Goal: Transaction & Acquisition: Obtain resource

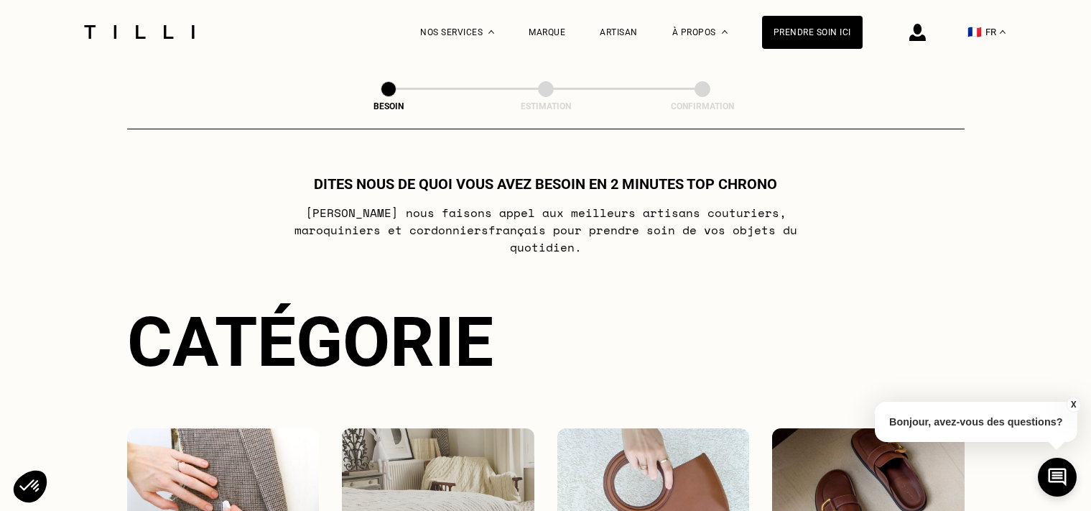
select select "FR"
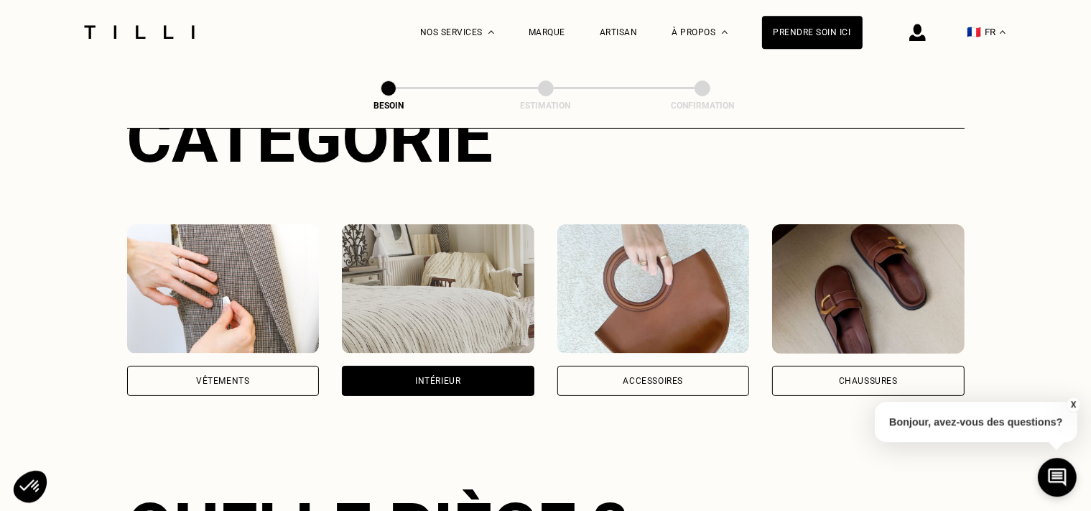
scroll to position [227, 0]
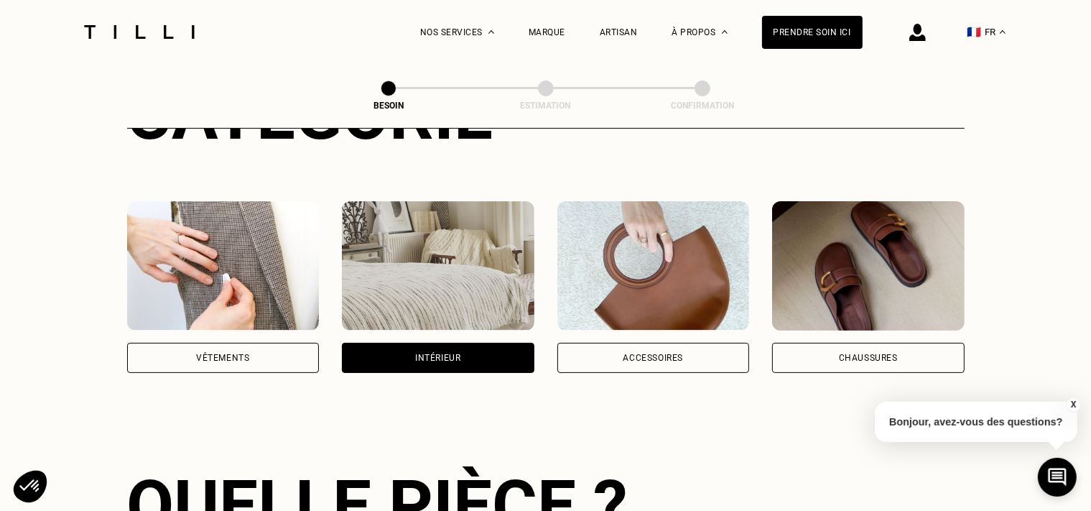
click at [265, 343] on div "Vêtements" at bounding box center [223, 358] width 192 height 30
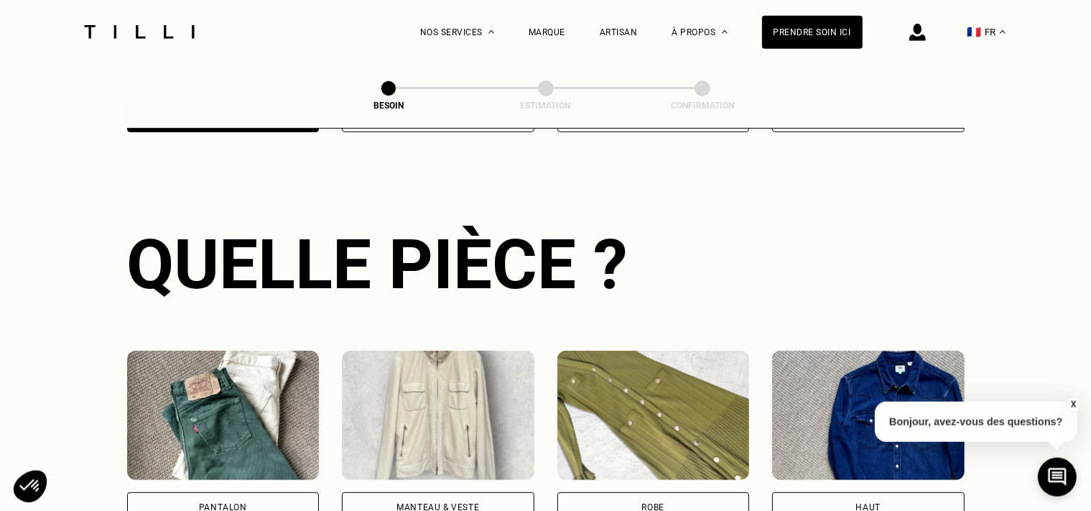
scroll to position [468, 0]
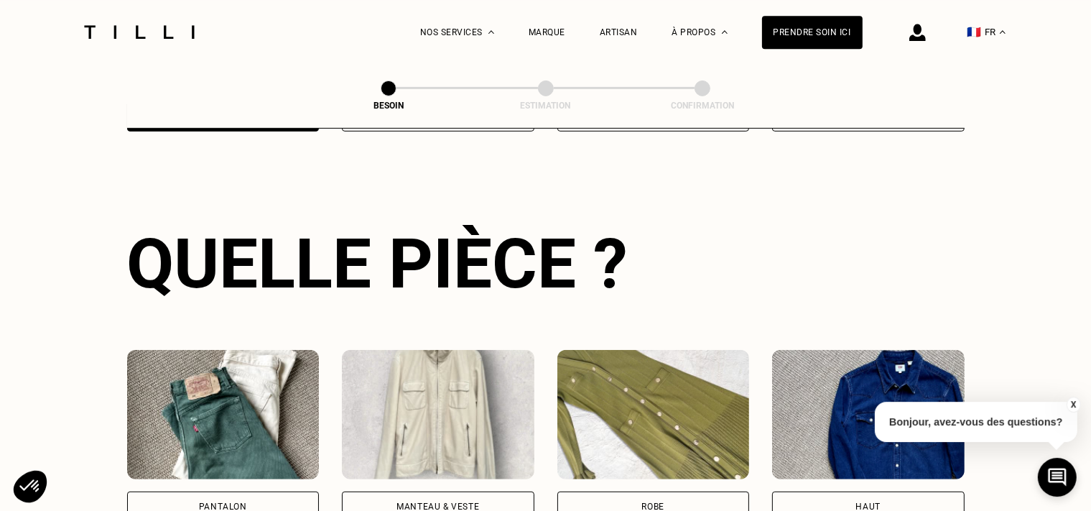
click at [233, 502] on div "Pantalon" at bounding box center [223, 506] width 48 height 9
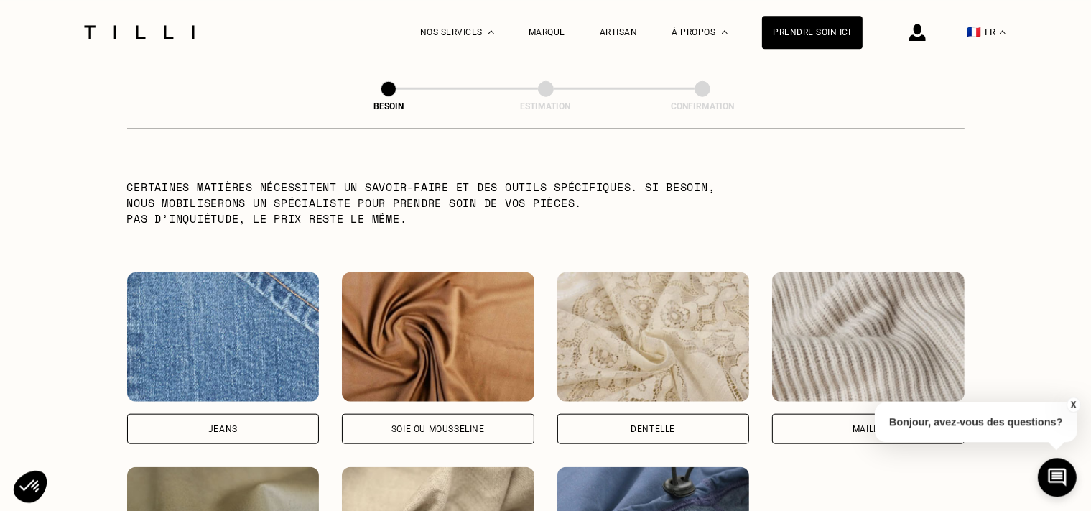
scroll to position [1426, 0]
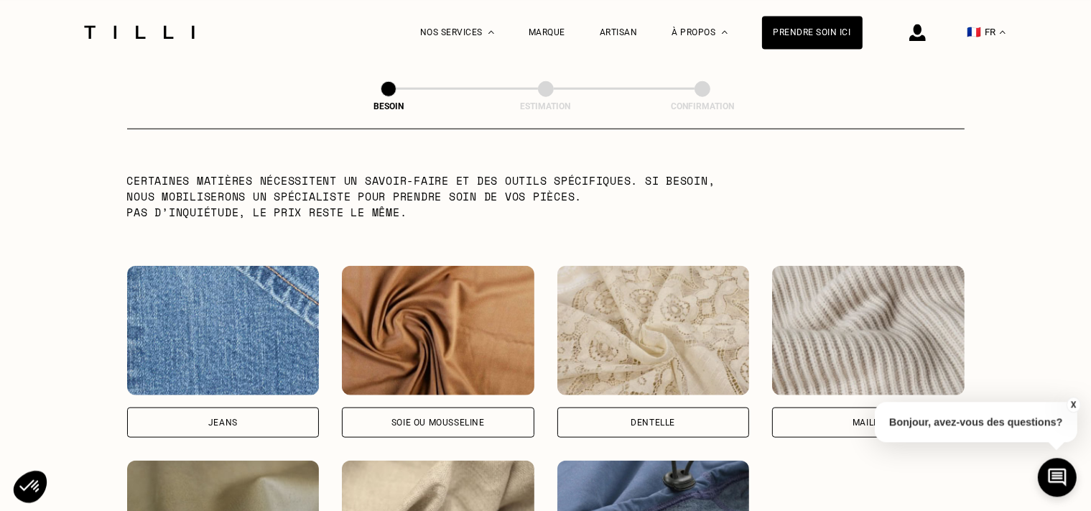
click at [254, 411] on div "Jeans" at bounding box center [223, 422] width 192 height 30
select select "FR"
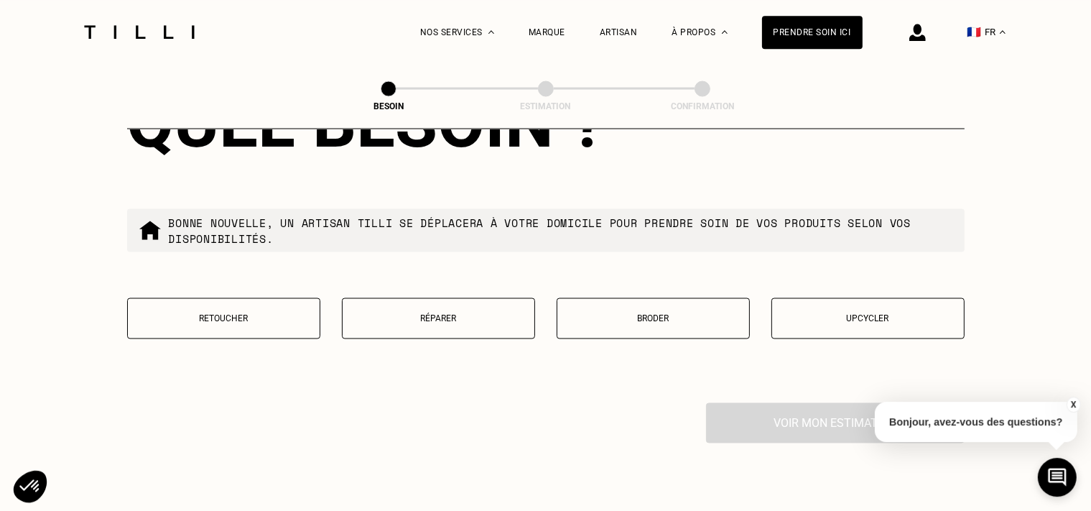
scroll to position [2511, 0]
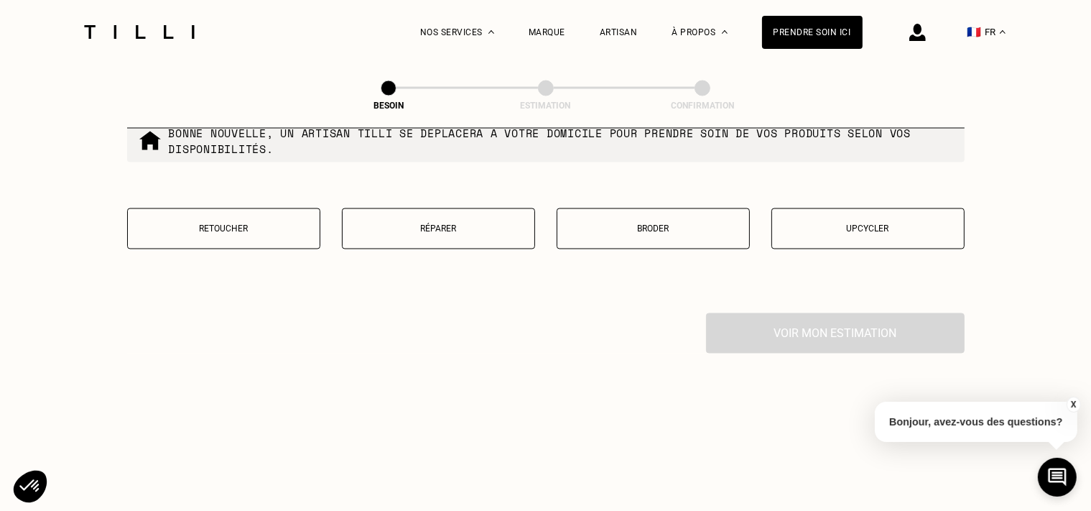
click at [243, 233] on button "Retoucher" at bounding box center [223, 228] width 193 height 41
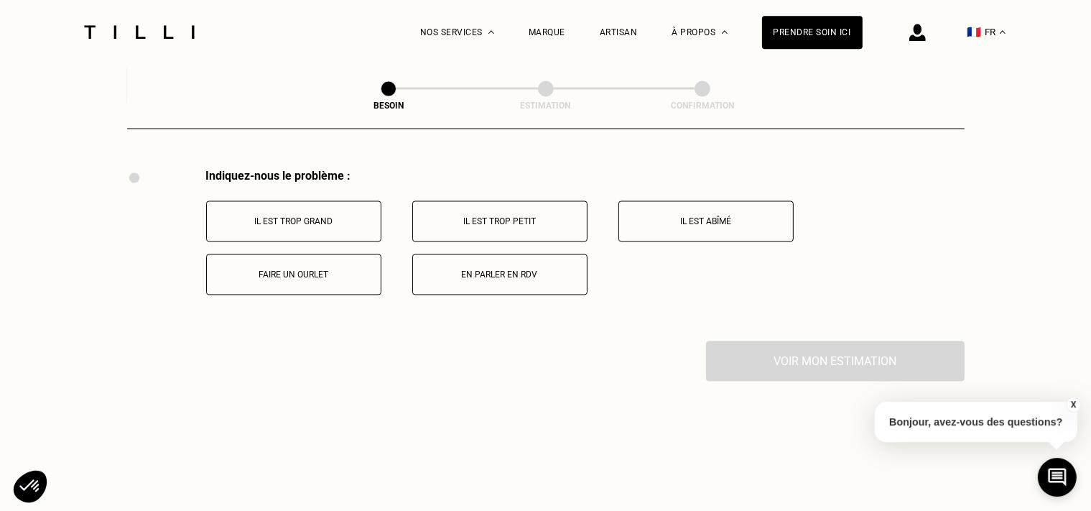
scroll to position [2656, 0]
click at [335, 224] on button "Il est trop grand" at bounding box center [293, 220] width 175 height 41
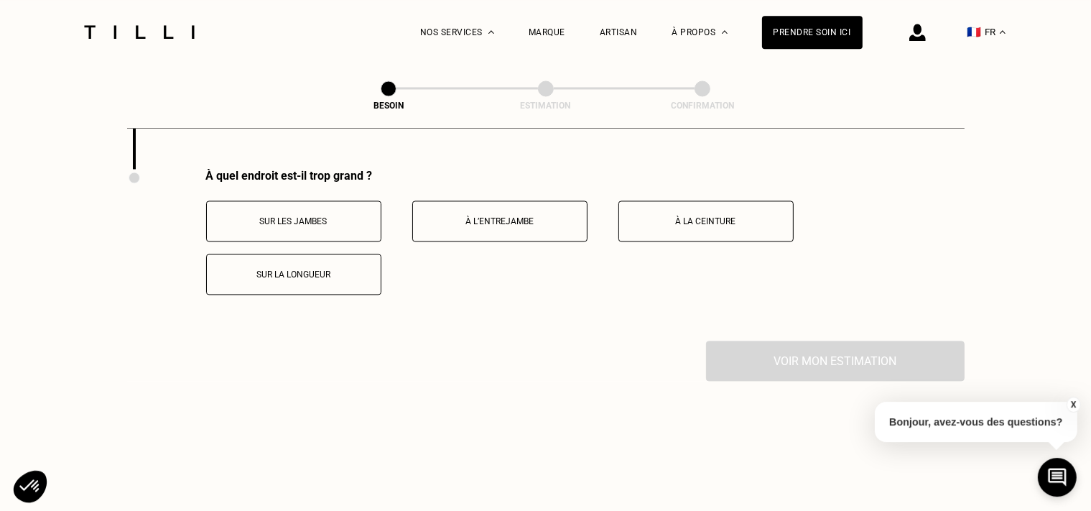
scroll to position [2828, 0]
click at [326, 274] on button "Sur la longueur" at bounding box center [293, 273] width 175 height 41
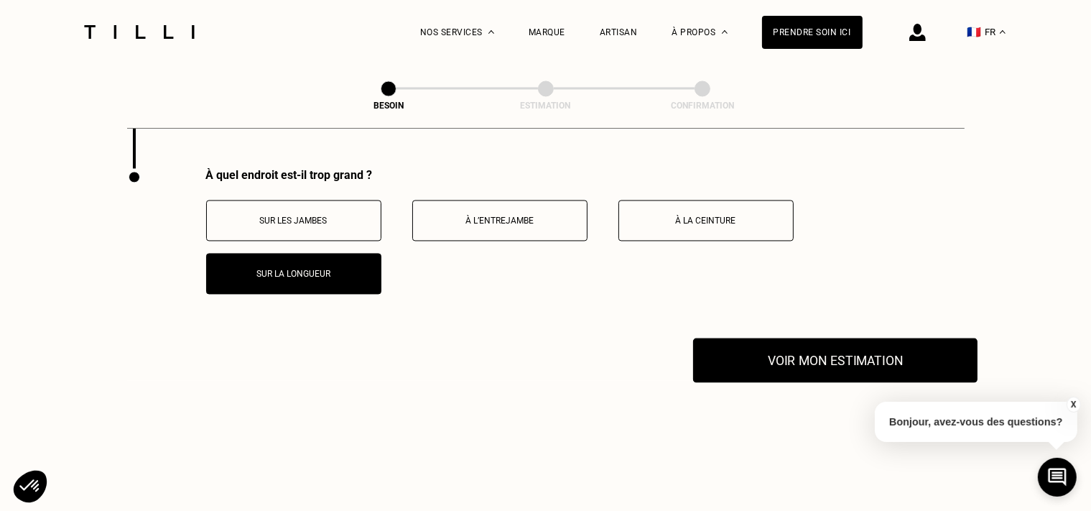
click at [817, 352] on button "Voir mon estimation" at bounding box center [835, 360] width 284 height 45
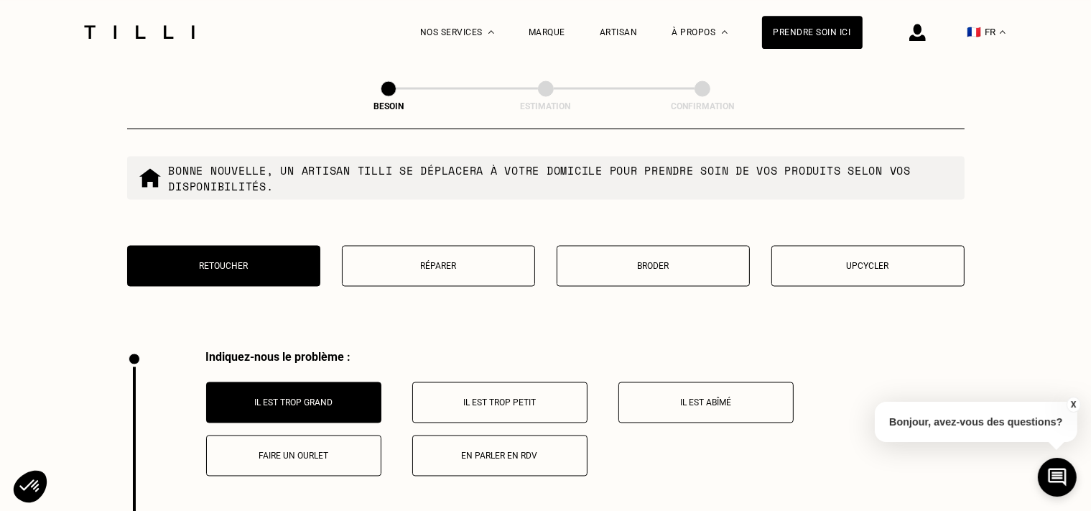
scroll to position [2500, 0]
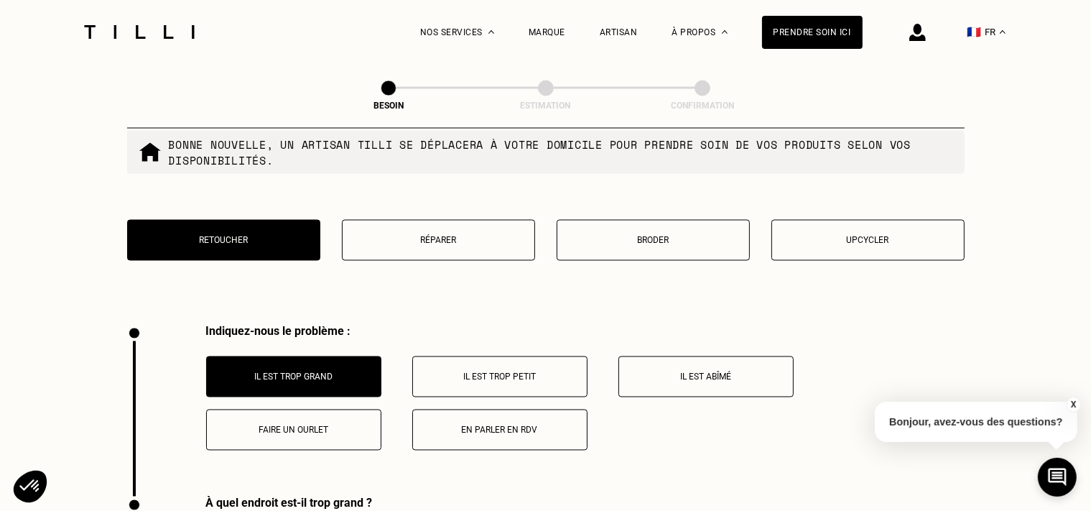
click at [488, 236] on p "Réparer" at bounding box center [438, 241] width 177 height 10
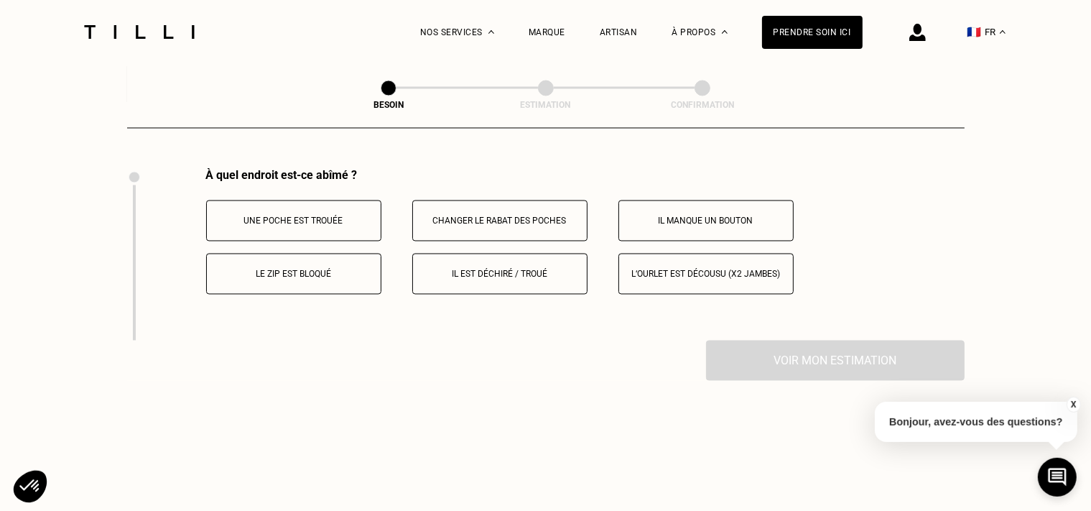
scroll to position [2656, 0]
click at [496, 269] on p "Il est déchiré / troué" at bounding box center [499, 274] width 159 height 10
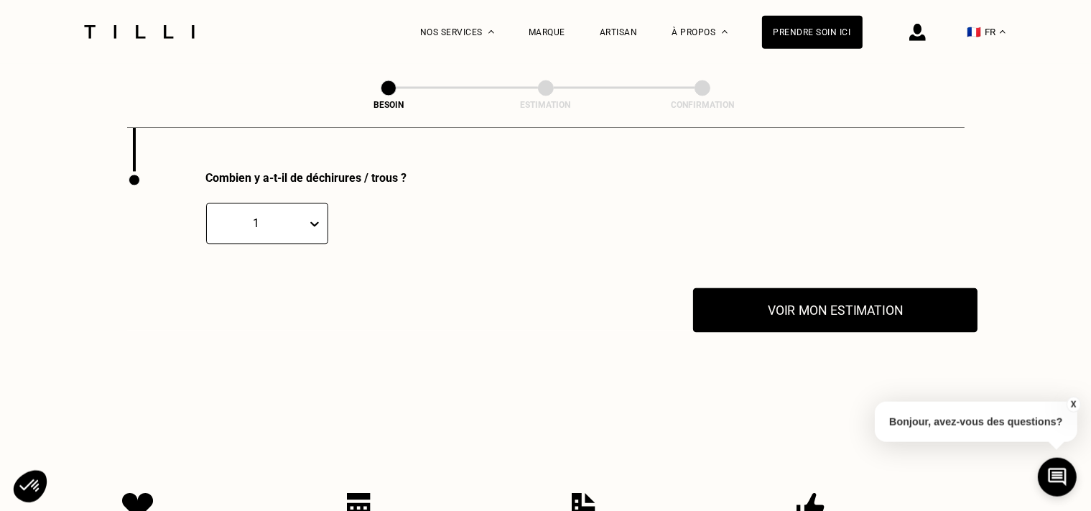
scroll to position [2828, 0]
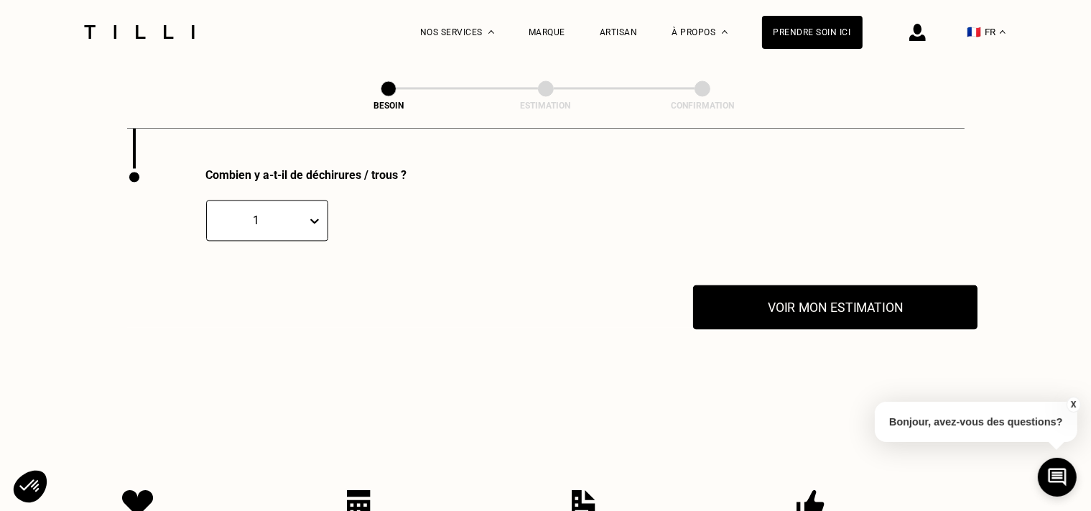
click at [858, 296] on button "Voir mon estimation" at bounding box center [835, 306] width 284 height 45
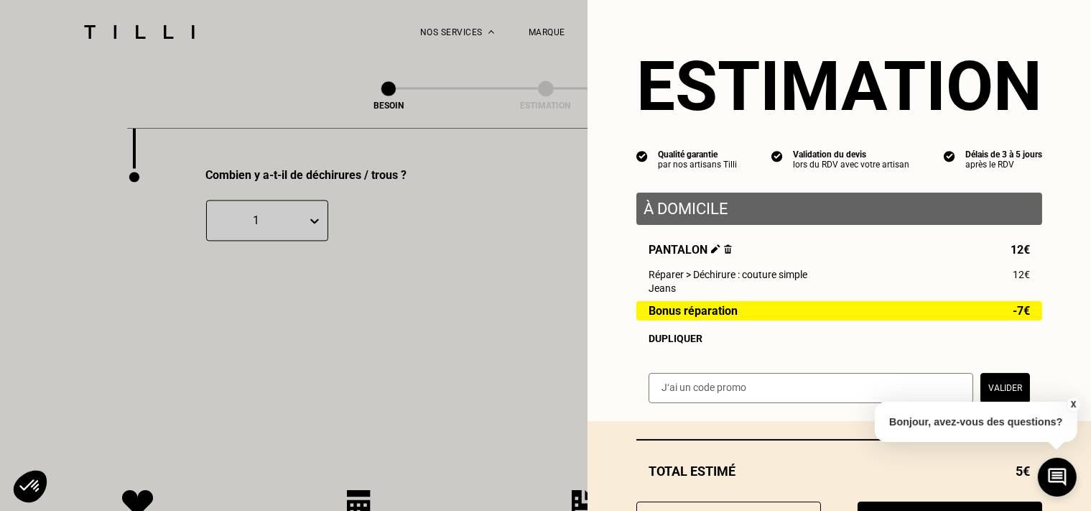
click at [858, 294] on div "Jeans" at bounding box center [839, 287] width 381 height 11
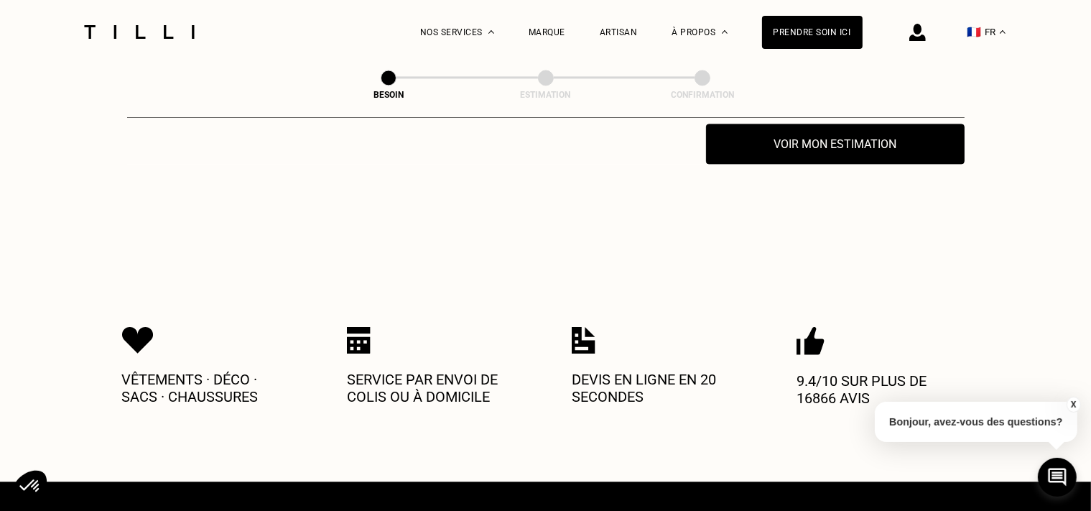
scroll to position [0, 0]
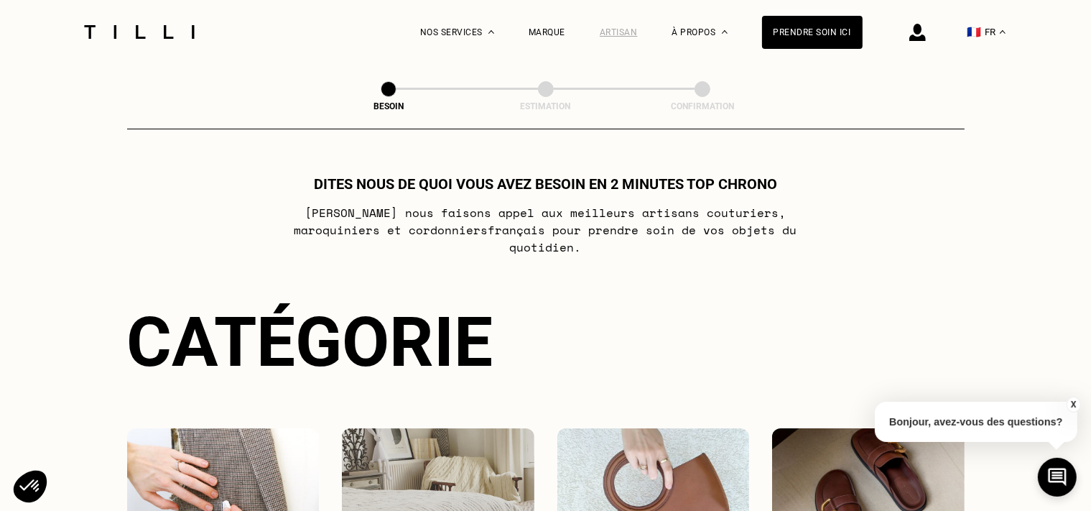
click at [630, 36] on div "Artisan" at bounding box center [619, 32] width 38 height 10
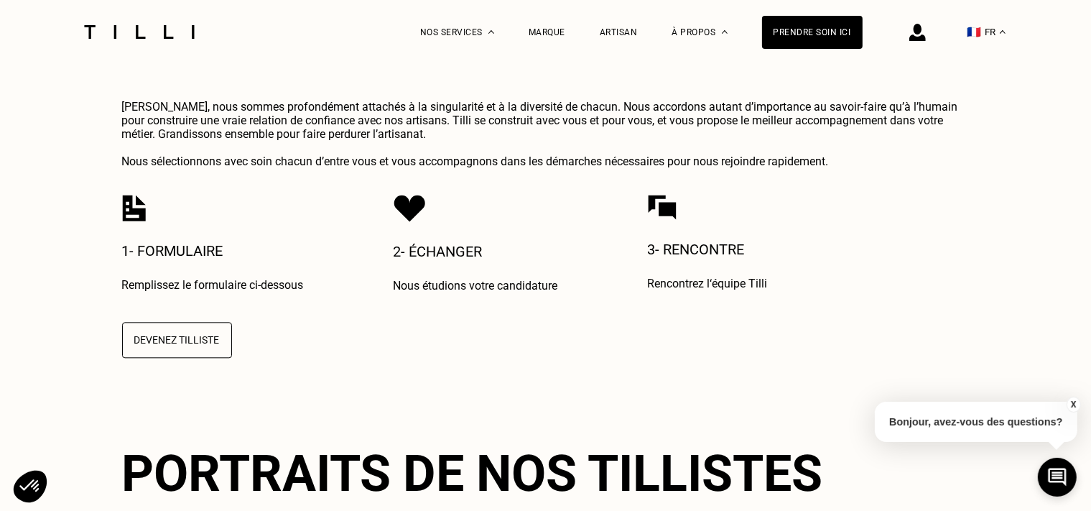
scroll to position [3109, 0]
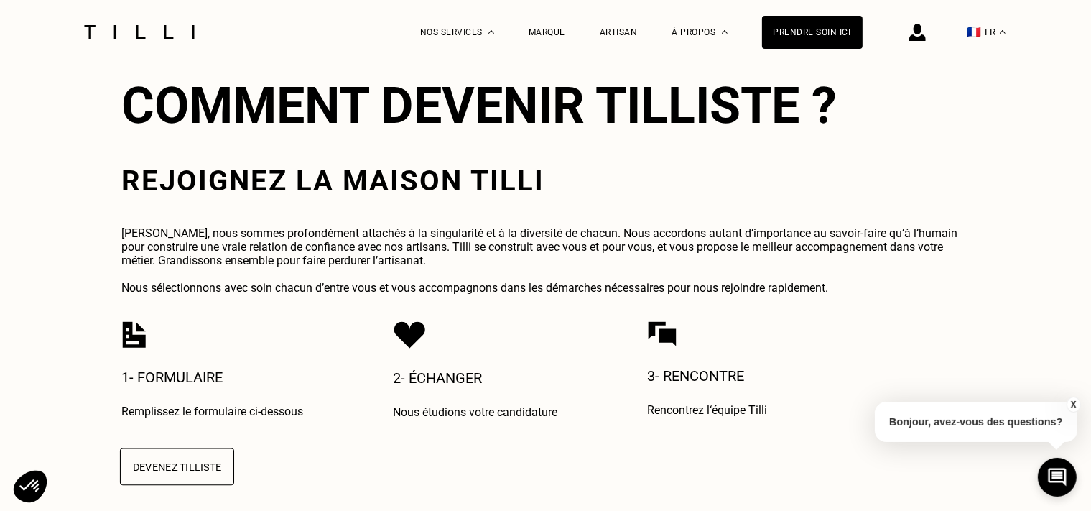
click at [183, 447] on button "Devenez Tilliste" at bounding box center [176, 465] width 114 height 37
select select "FR"
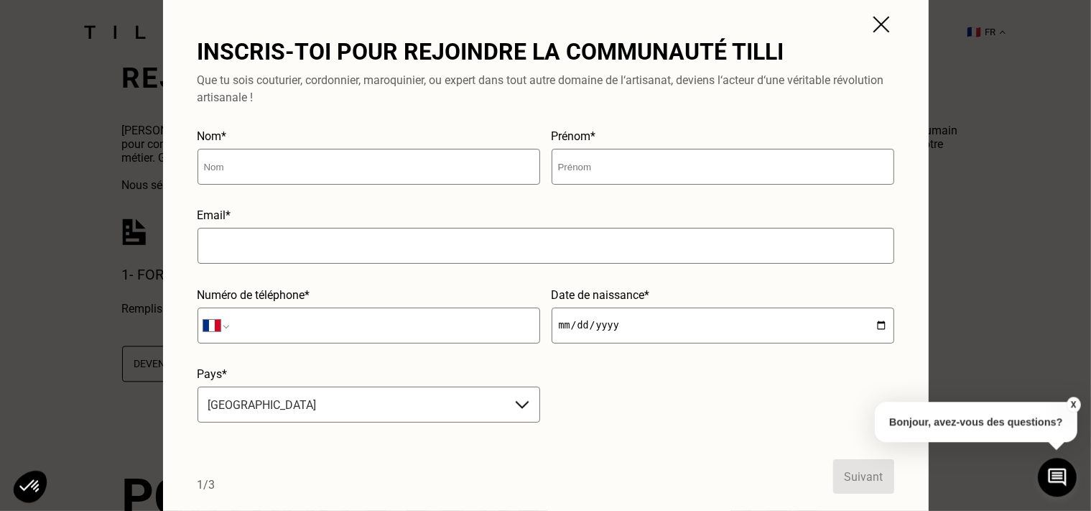
scroll to position [3233, 0]
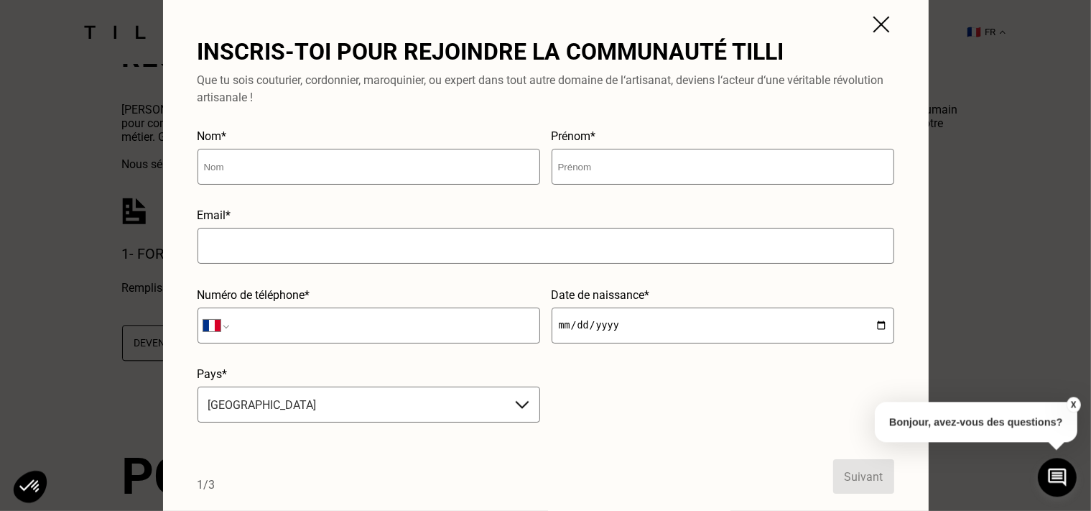
click at [879, 19] on img at bounding box center [881, 24] width 26 height 26
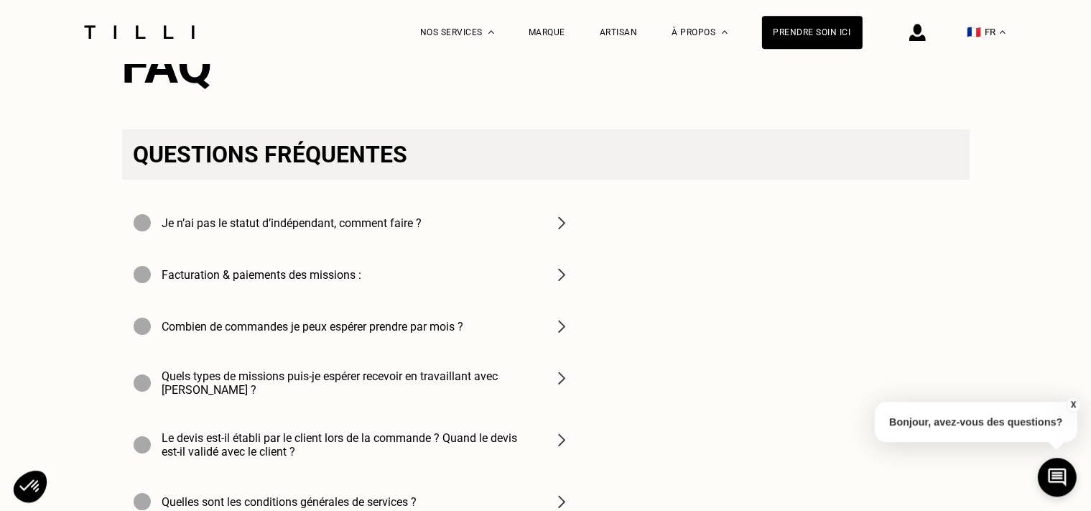
scroll to position [4977, 0]
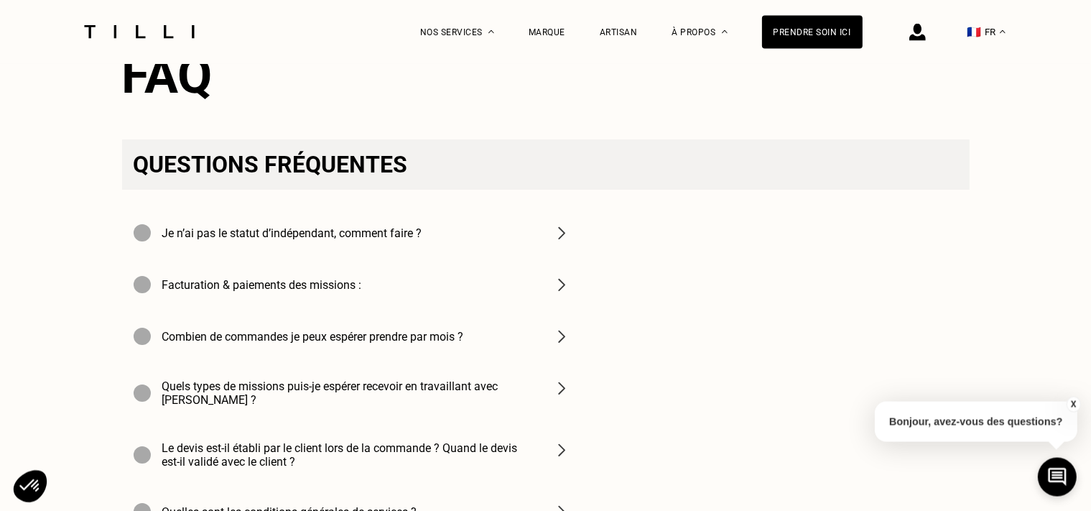
click at [565, 224] on img at bounding box center [561, 232] width 17 height 17
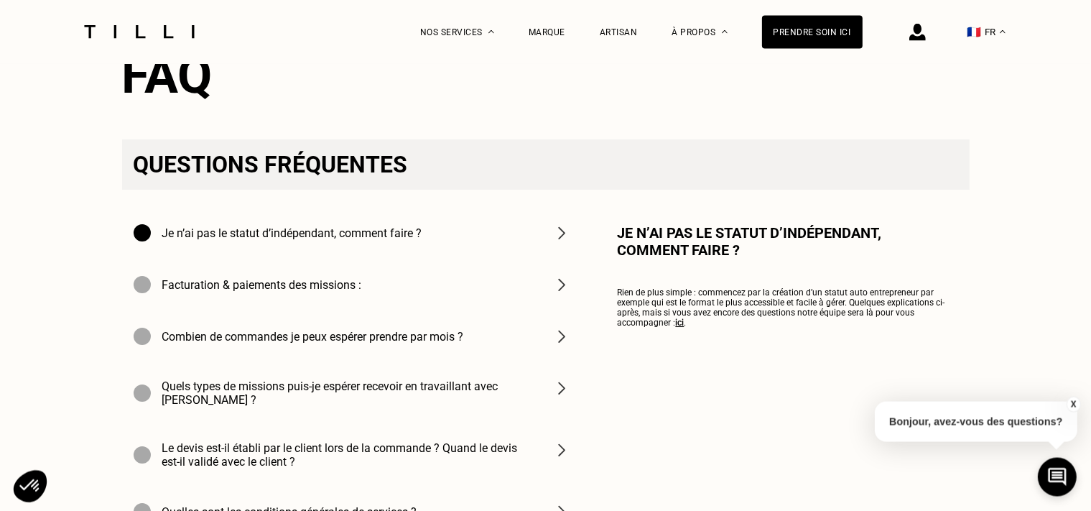
click at [562, 224] on img at bounding box center [561, 232] width 17 height 17
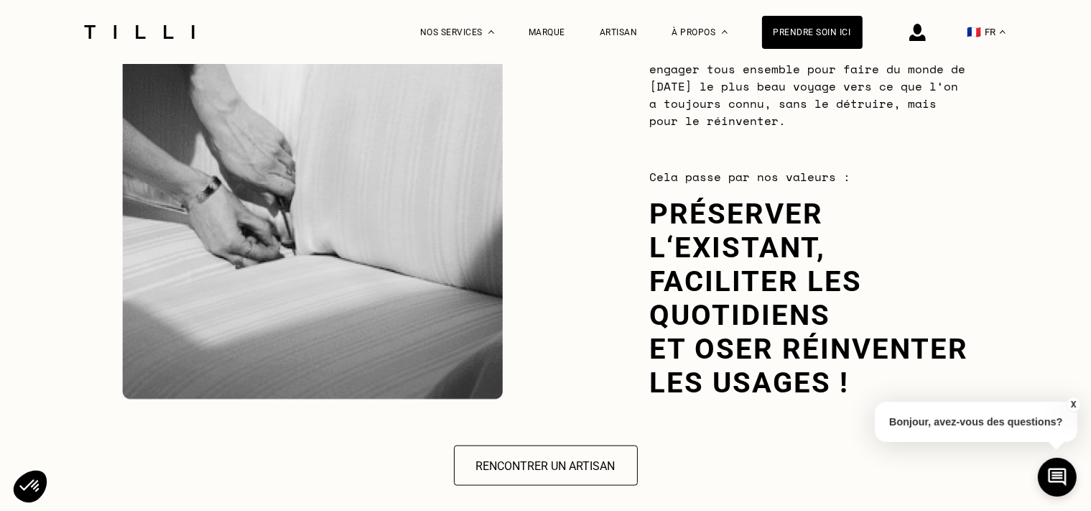
scroll to position [0, 0]
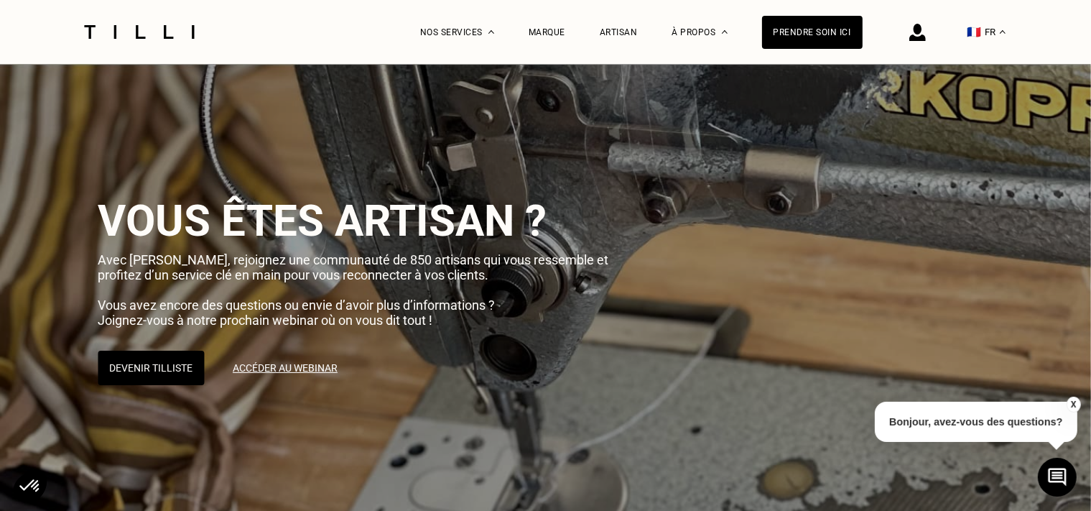
click at [809, 47] on div "Prendre soin ici" at bounding box center [812, 32] width 101 height 33
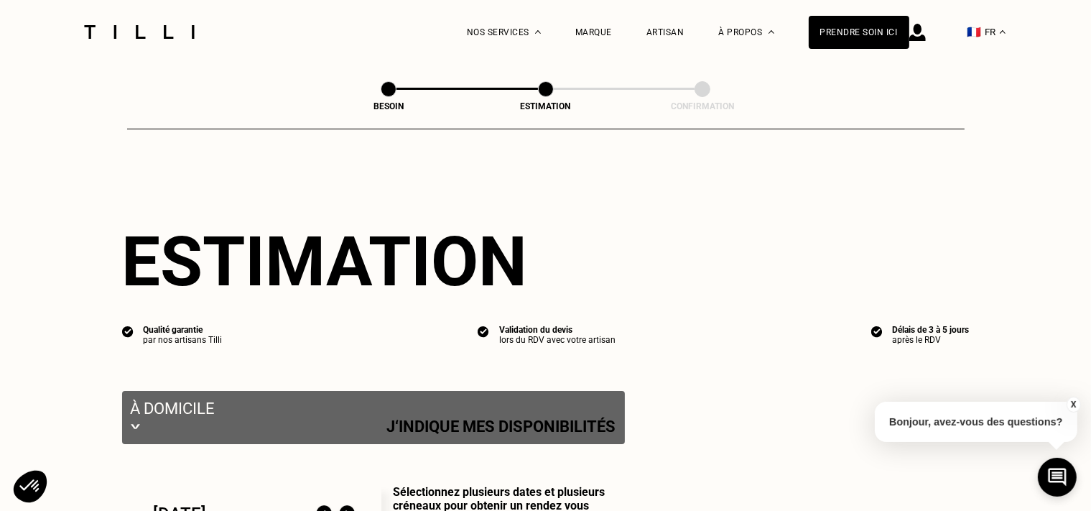
select select "FR"
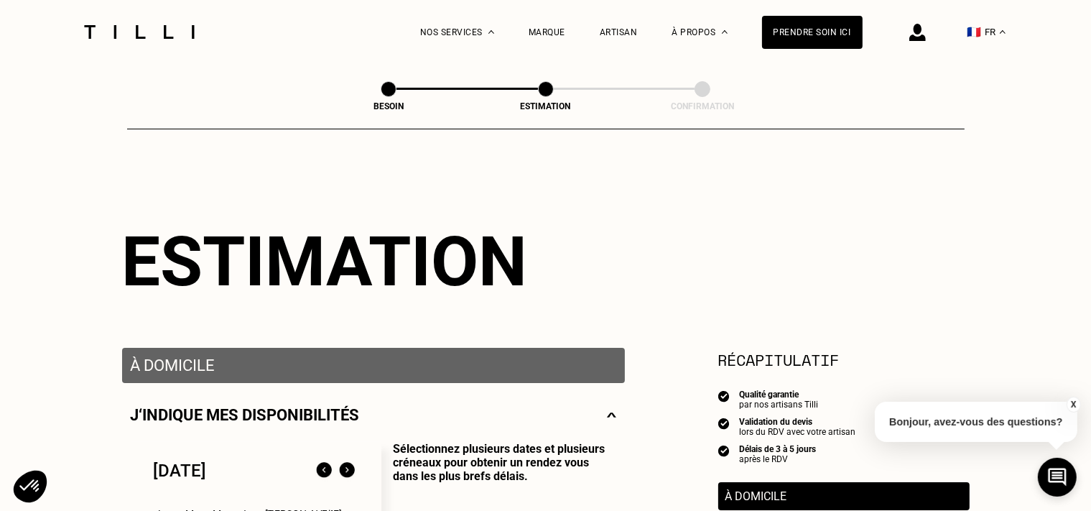
click at [389, 85] on span at bounding box center [389, 89] width 16 height 16
select select "FR"
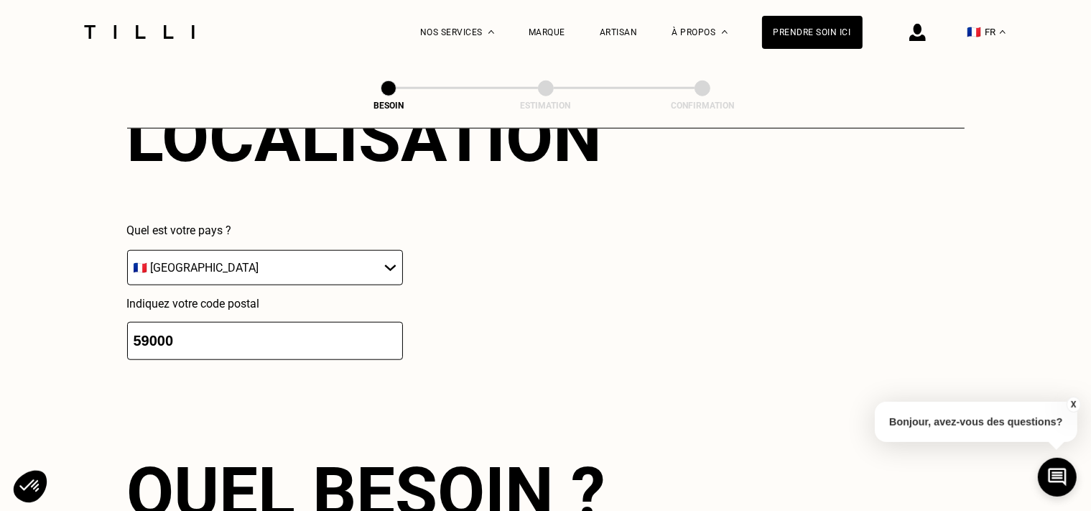
scroll to position [1322, 0]
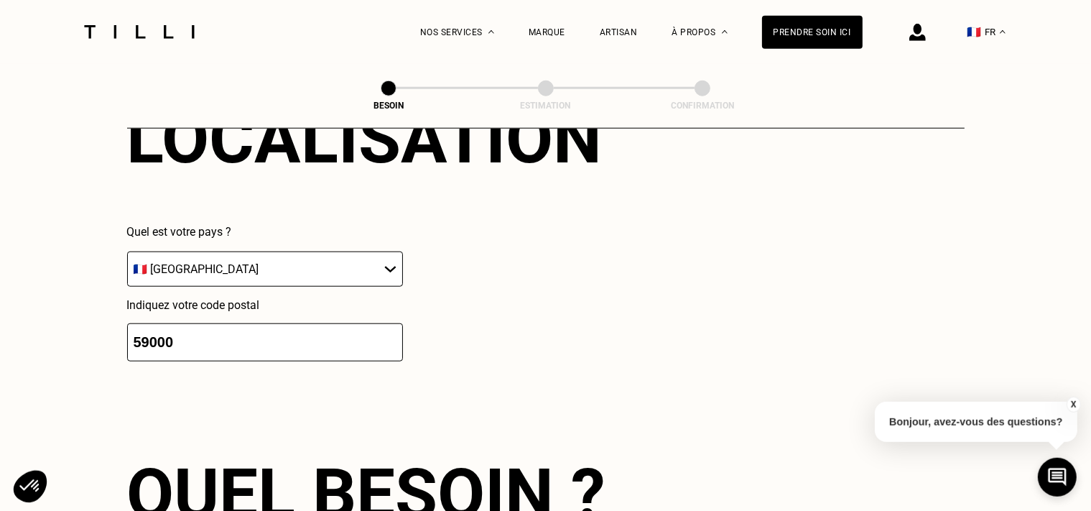
click at [127, 323] on input "59000" at bounding box center [265, 342] width 276 height 38
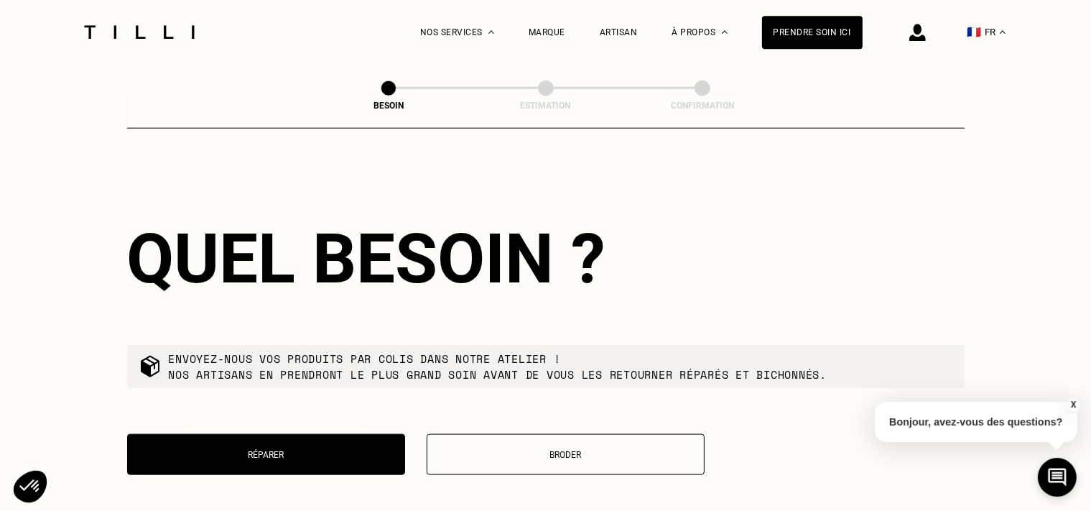
type input "62320"
click at [408, 266] on div "Quel besoin ?" at bounding box center [546, 258] width 838 height 80
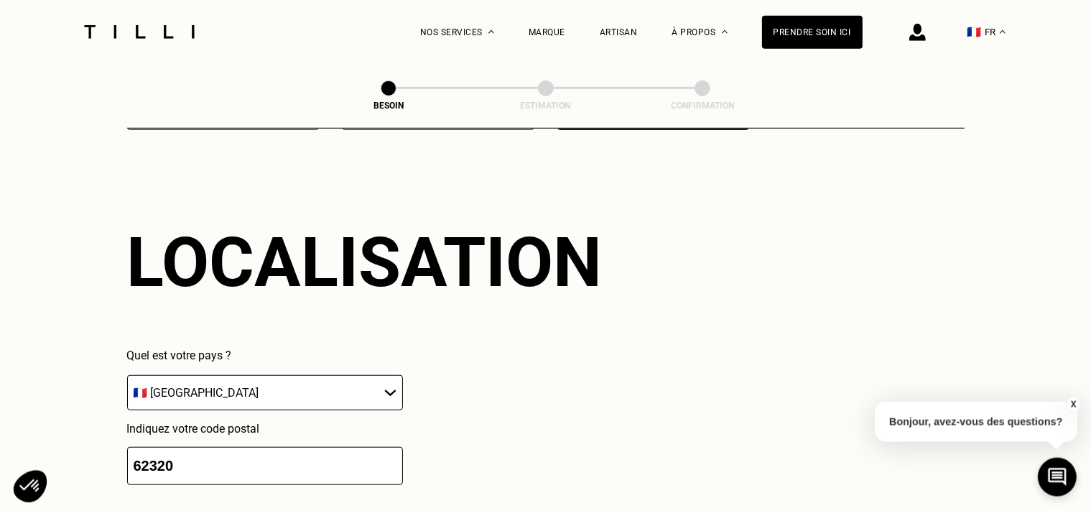
scroll to position [1172, 0]
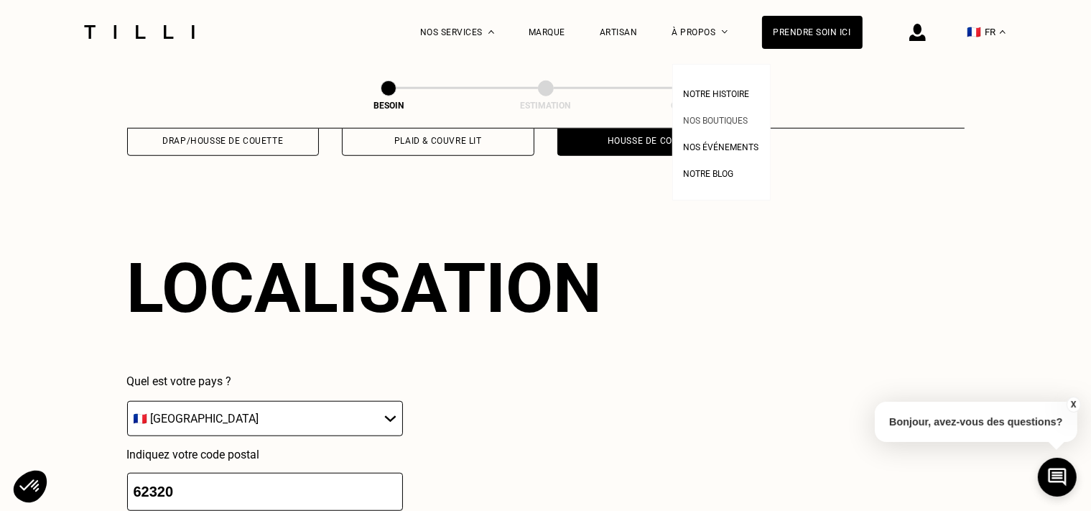
click at [720, 124] on span "Nos boutiques" at bounding box center [716, 121] width 65 height 10
